Goal: Book appointment/travel/reservation

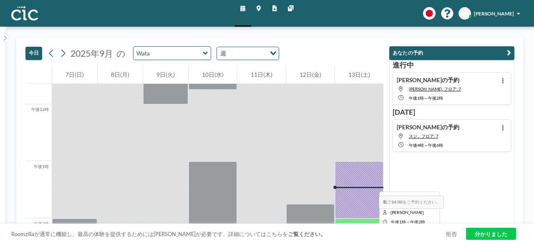
scroll to position [708, 0]
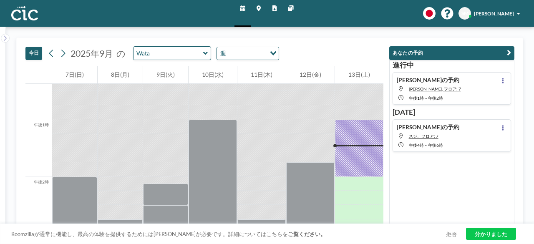
click at [453, 237] on font "拒否" at bounding box center [451, 234] width 11 height 7
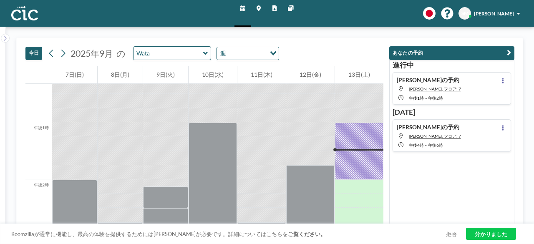
scroll to position [706, 0]
click at [471, 234] on link "分かりました" at bounding box center [491, 234] width 50 height 13
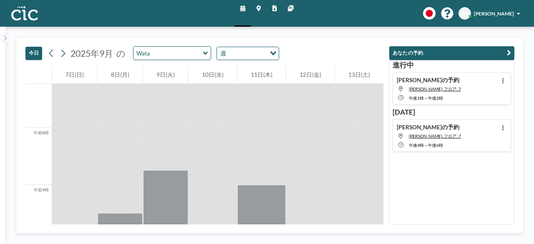
scroll to position [413, 0]
click at [159, 54] on input "text" at bounding box center [169, 53] width 70 height 13
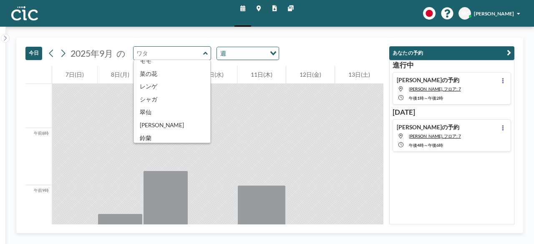
scroll to position [292, 0]
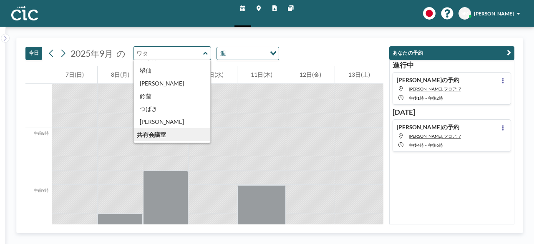
type input "Sumire"
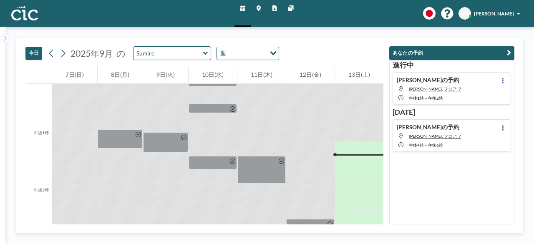
scroll to position [706, 0]
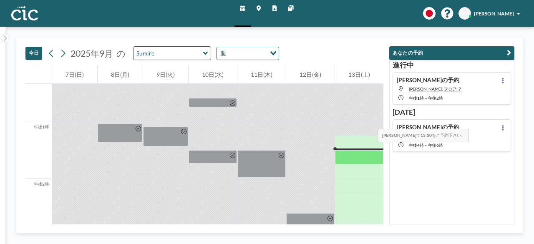
click at [351, 114] on div at bounding box center [359, 114] width 48 height 14
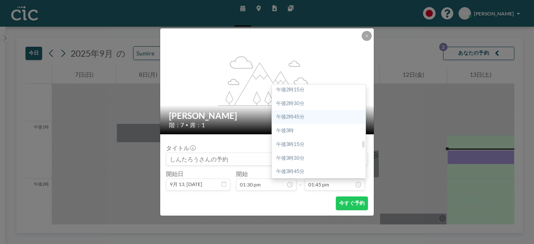
scroll to position [794, 0]
click at [335, 146] on div "午後3時30分" at bounding box center [321, 146] width 98 height 14
type input "03:30 pm"
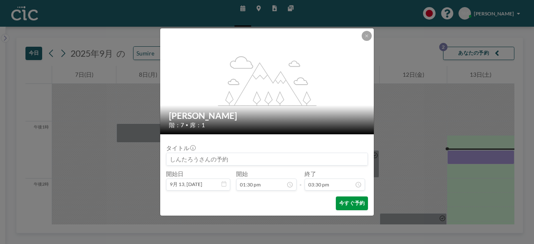
click at [352, 204] on font "今すぐ予約" at bounding box center [351, 203] width 25 height 6
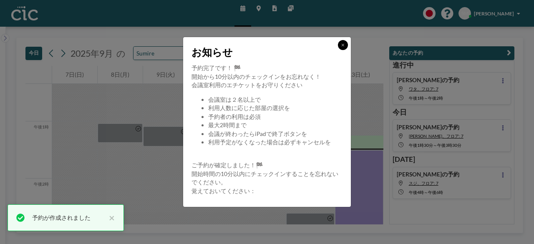
click at [345, 45] on icon at bounding box center [343, 45] width 3 height 4
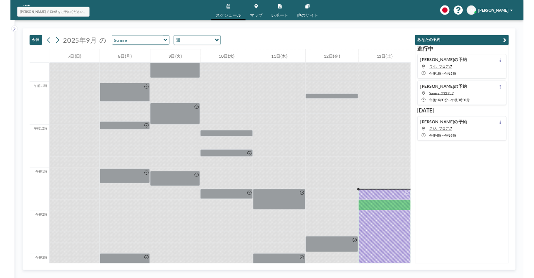
scroll to position [706, 0]
